Goal: Information Seeking & Learning: Learn about a topic

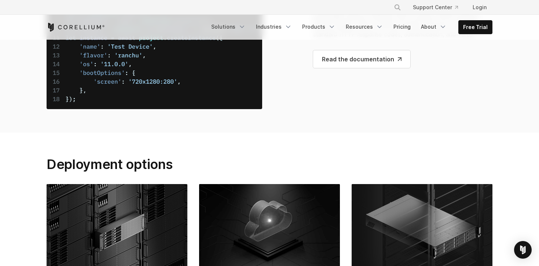
scroll to position [2748, 0]
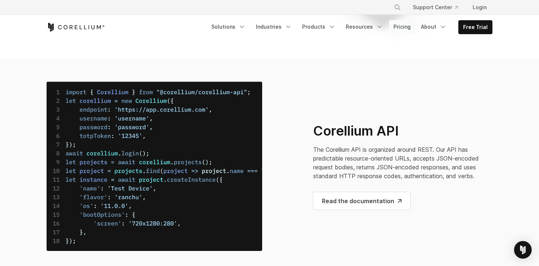
click at [409, 21] on link "Pricing" at bounding box center [402, 26] width 26 height 13
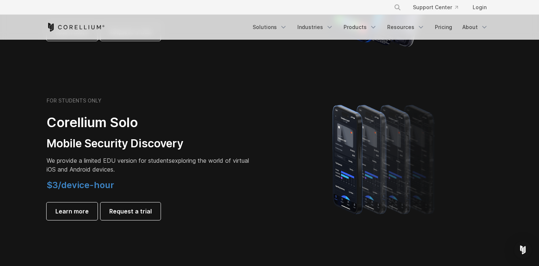
scroll to position [473, 0]
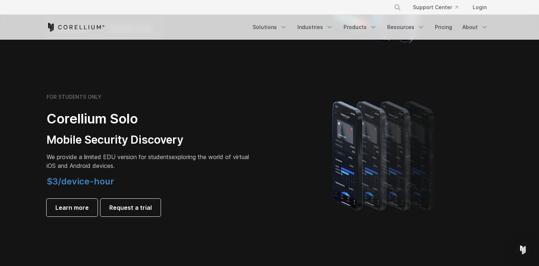
click at [77, 185] on span "$3/device-hour" at bounding box center [81, 181] width 68 height 11
click at [39, 182] on section "FOR STUDENTS ONLY Corellium Solo Mobile Security Discovery We provide a limited…" at bounding box center [269, 154] width 539 height 175
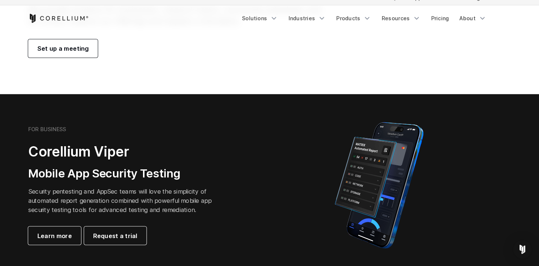
scroll to position [93, 0]
